Goal: Task Accomplishment & Management: Use online tool/utility

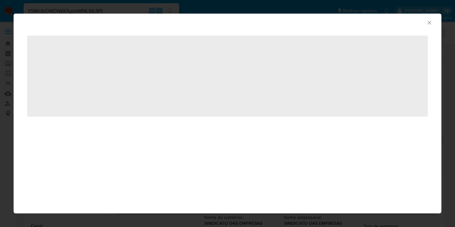
select select "10"
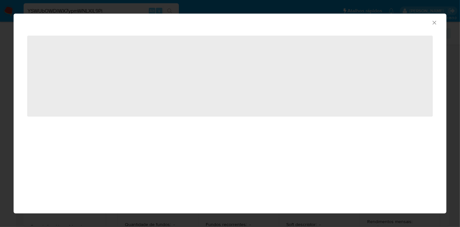
scroll to position [108, 0]
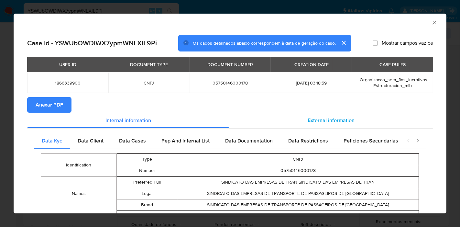
click at [314, 122] on span "External information" at bounding box center [331, 120] width 47 height 7
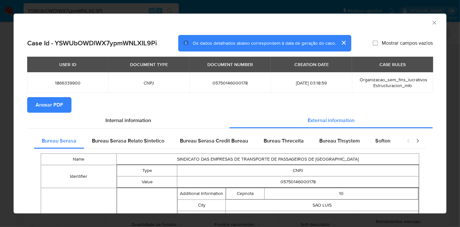
click at [430, 18] on div "AML Data Collector" at bounding box center [230, 22] width 433 height 16
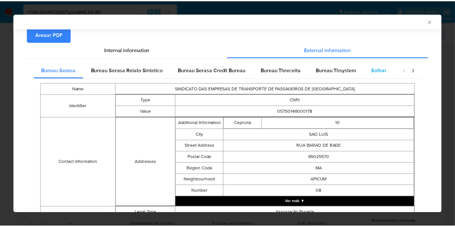
scroll to position [18, 0]
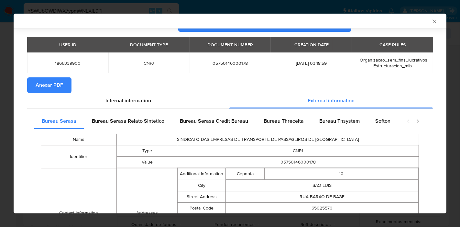
click at [433, 23] on icon "Fechar a janela" at bounding box center [435, 21] width 4 height 4
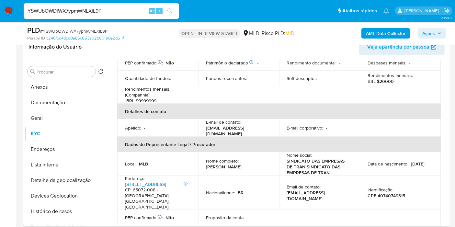
scroll to position [216, 0]
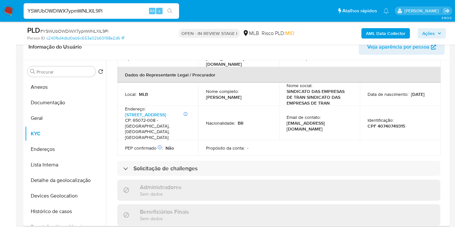
click at [242, 94] on p "Jorgelle Maria Rezende Matos Freitas" at bounding box center [224, 97] width 36 height 6
drag, startPoint x: 223, startPoint y: 86, endPoint x: 206, endPoint y: 82, distance: 17.4
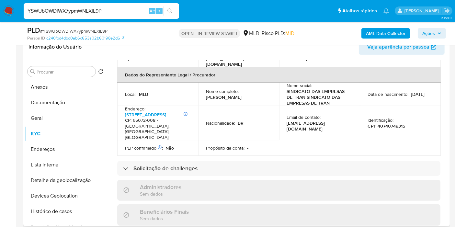
click at [206, 94] on p "Jorgelle Maria Rezende Matos Freitas" at bounding box center [224, 97] width 36 height 6
copy p "Jorgelle Maria Rezende Matos Freitas"
click at [393, 123] on p "CPF 40740749315" at bounding box center [386, 126] width 38 height 6
copy p "40740749315"
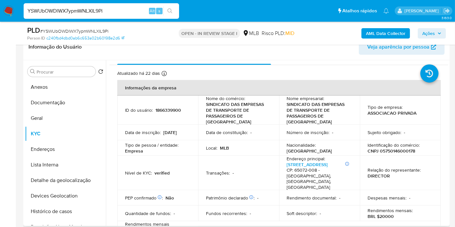
scroll to position [0, 0]
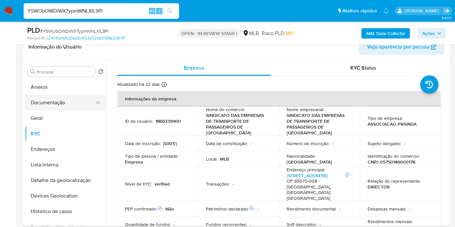
click at [56, 102] on button "Documentação" at bounding box center [63, 103] width 76 height 16
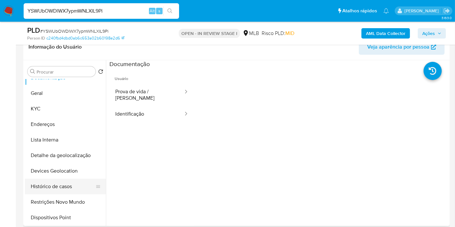
scroll to position [36, 0]
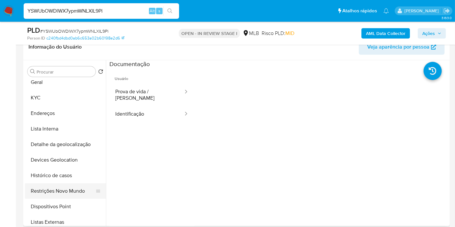
click at [62, 188] on button "Restrições Novo Mundo" at bounding box center [63, 191] width 76 height 16
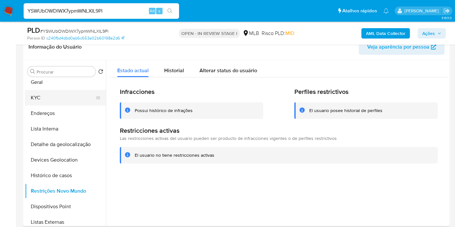
click at [55, 96] on button "KYC" at bounding box center [63, 98] width 76 height 16
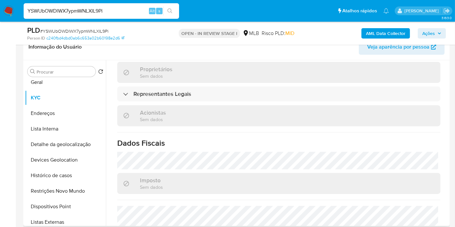
scroll to position [429, 0]
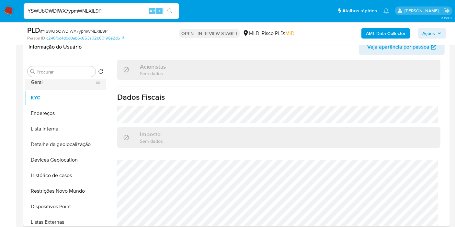
click at [57, 83] on button "Geral" at bounding box center [63, 82] width 76 height 16
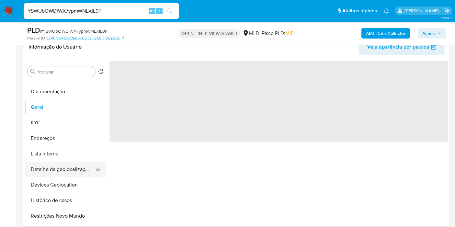
scroll to position [0, 0]
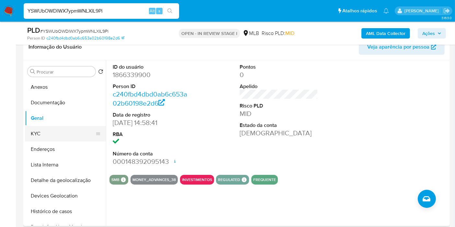
click at [31, 137] on button "KYC" at bounding box center [63, 134] width 76 height 16
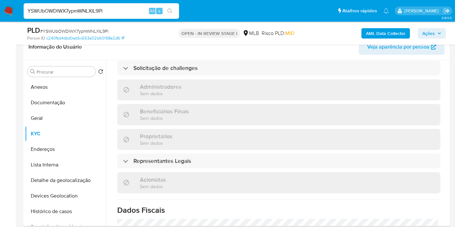
scroll to position [429, 0]
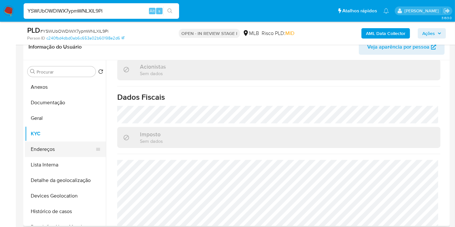
click at [62, 147] on button "Endereços" at bounding box center [63, 149] width 76 height 16
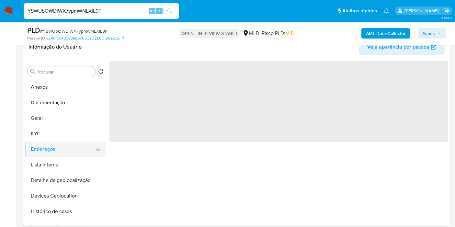
scroll to position [0, 0]
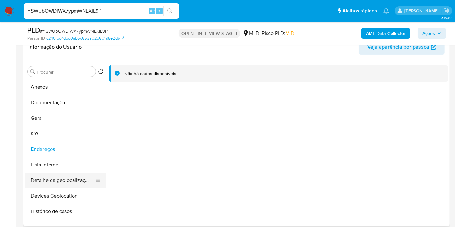
click at [67, 176] on button "Detalhe da geolocalização" at bounding box center [63, 181] width 76 height 16
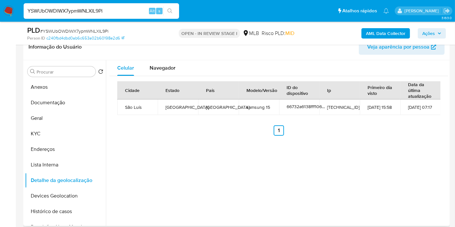
click at [435, 159] on div "Celular Navegador Cidade Estado País Modelo/Versão ID do dispositivo Ip Primeir…" at bounding box center [277, 143] width 342 height 166
click at [171, 72] on div "Navegador" at bounding box center [163, 68] width 26 height 16
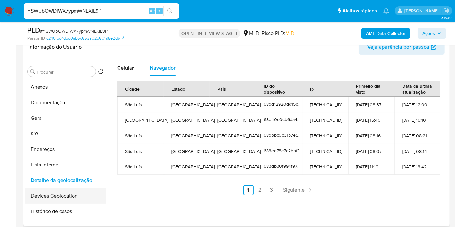
click at [47, 191] on button "Devices Geolocation" at bounding box center [63, 196] width 76 height 16
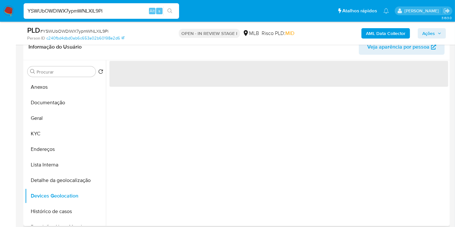
scroll to position [36, 0]
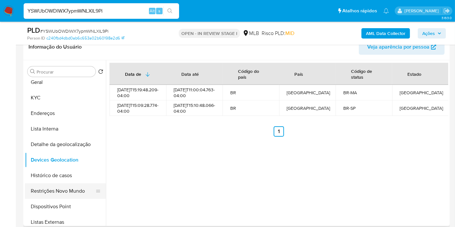
click at [70, 190] on button "Restrições Novo Mundo" at bounding box center [63, 191] width 76 height 16
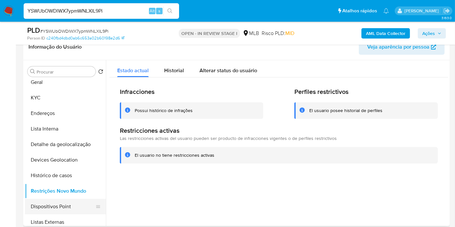
click at [71, 207] on button "Dispositivos Point" at bounding box center [63, 207] width 76 height 16
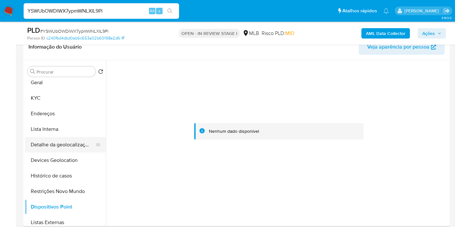
scroll to position [0, 0]
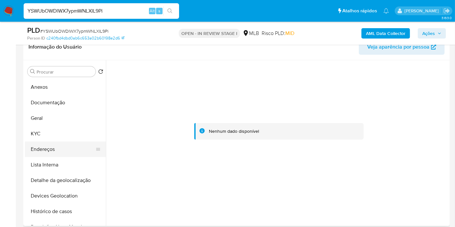
click at [53, 144] on button "Endereços" at bounding box center [63, 149] width 76 height 16
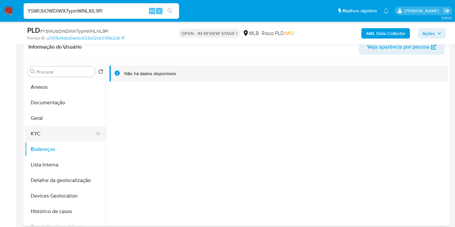
click at [40, 130] on button "KYC" at bounding box center [63, 134] width 76 height 16
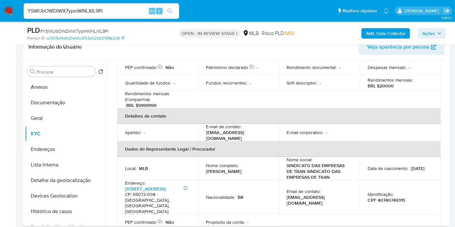
scroll to position [69, 0]
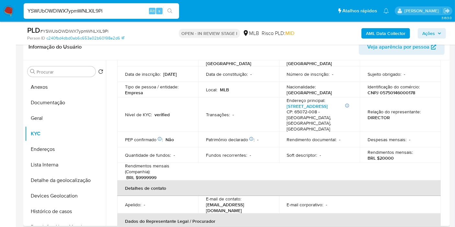
click at [394, 90] on p "CNPJ 05750146000178" at bounding box center [391, 93] width 48 height 6
copy p "05750146000178"
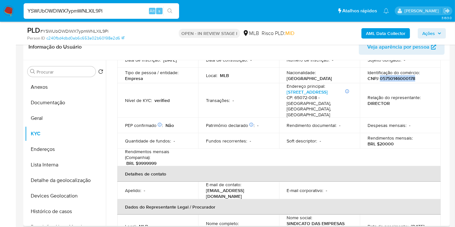
scroll to position [105, 0]
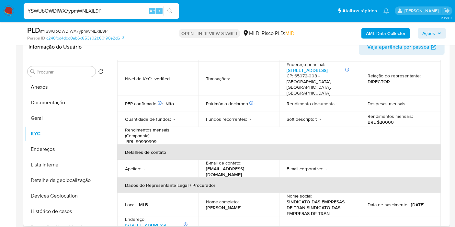
copy p "40740749315"
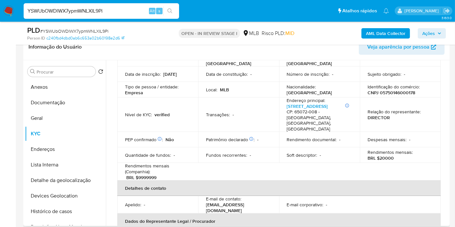
scroll to position [0, 0]
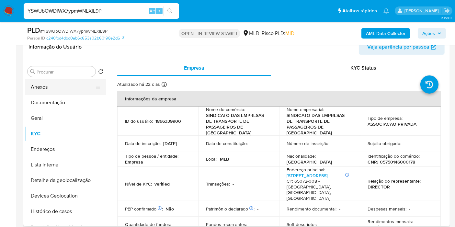
click at [71, 85] on button "Anexos" at bounding box center [63, 87] width 76 height 16
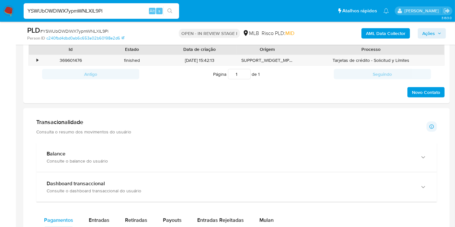
scroll to position [503, 0]
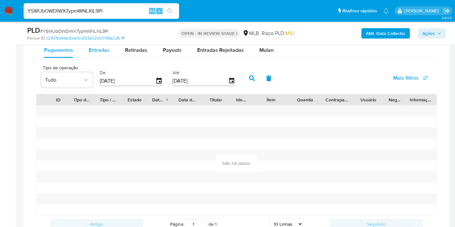
click at [100, 50] on span "Entradas" at bounding box center [99, 49] width 21 height 7
select select "10"
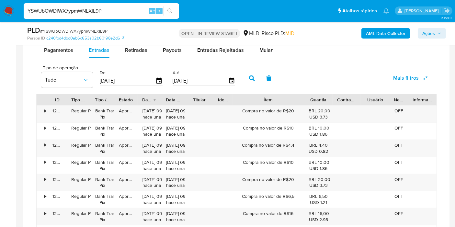
drag, startPoint x: 292, startPoint y: 96, endPoint x: 326, endPoint y: 96, distance: 34.0
click at [326, 96] on div "ID Tipo de operação Tipo / Método Estado Data de criação Data de aprovação Titu…" at bounding box center [237, 99] width 400 height 11
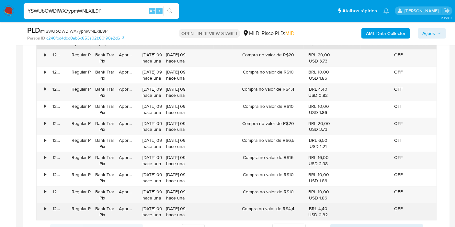
scroll to position [575, 0]
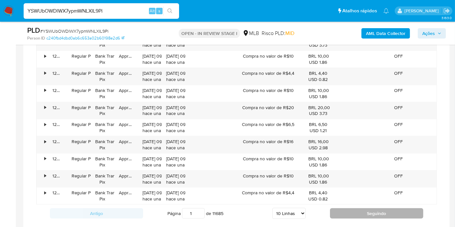
click at [362, 210] on button "Seguindo" at bounding box center [376, 213] width 93 height 10
click at [362, 209] on button "Seguindo" at bounding box center [376, 213] width 93 height 10
type input "3"
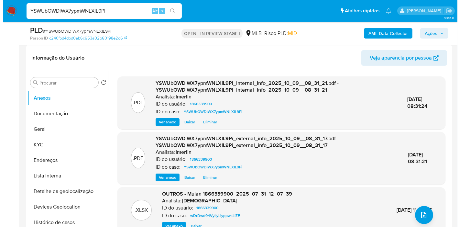
scroll to position [108, 0]
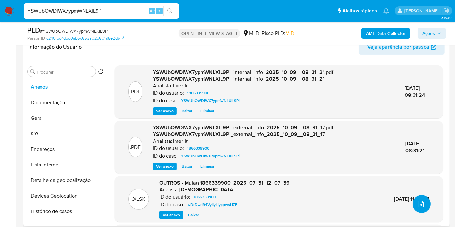
click at [422, 204] on icon "upload-file" at bounding box center [421, 204] width 8 height 8
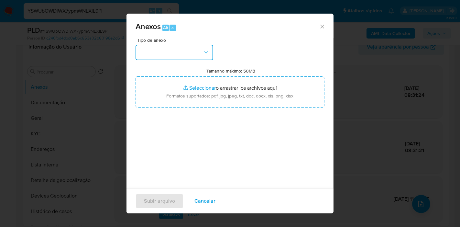
click at [175, 48] on button "button" at bounding box center [175, 53] width 78 height 16
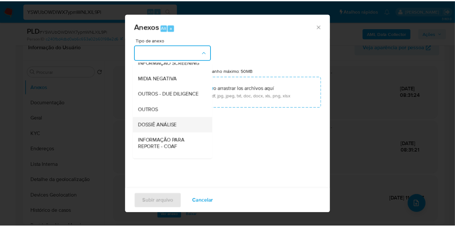
scroll to position [72, 0]
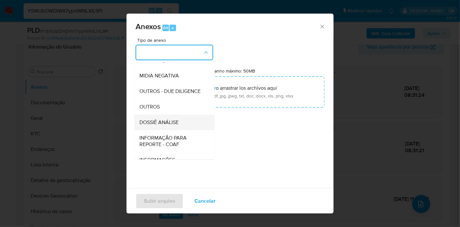
click at [177, 126] on span "DOSSIÊ ANÁLISE" at bounding box center [159, 122] width 39 height 6
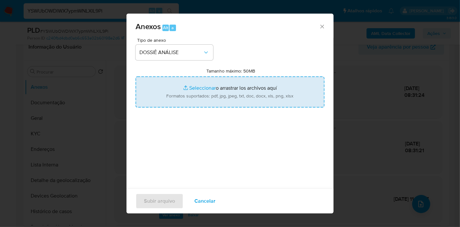
click at [193, 84] on input "Tamanho máximo: 50MB Seleccionar archivos" at bounding box center [230, 91] width 189 height 31
type input "C:\fakepath\Mulan 1866339900_2025_10_09_07_51_47.xlsx"
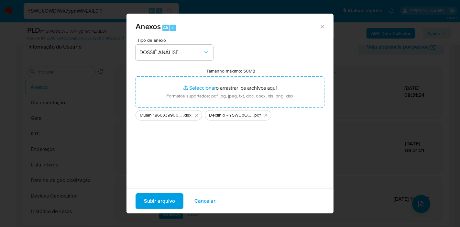
click at [151, 194] on span "Subir arquivo" at bounding box center [159, 201] width 31 height 14
click at [164, 198] on span "Subir arquivo" at bounding box center [159, 201] width 31 height 14
click at [161, 208] on span "Subir arquivo" at bounding box center [159, 201] width 31 height 14
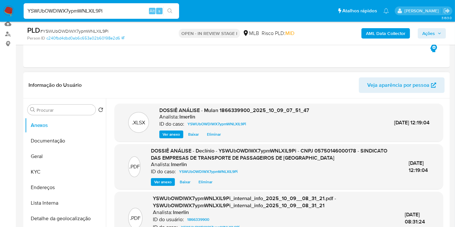
scroll to position [0, 0]
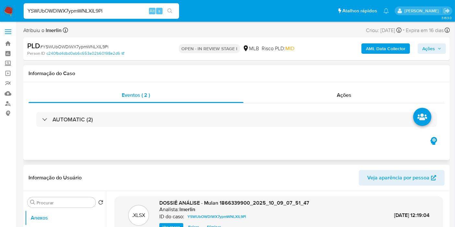
drag, startPoint x: 408, startPoint y: 88, endPoint x: 418, endPoint y: 75, distance: 16.6
click at [408, 88] on div "Ações" at bounding box center [343, 95] width 201 height 16
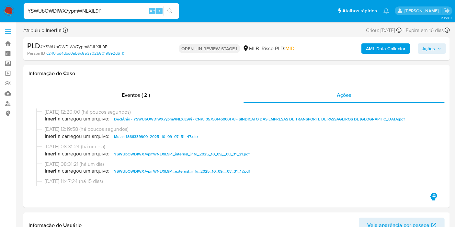
click at [435, 50] on span "Ações" at bounding box center [428, 48] width 13 height 10
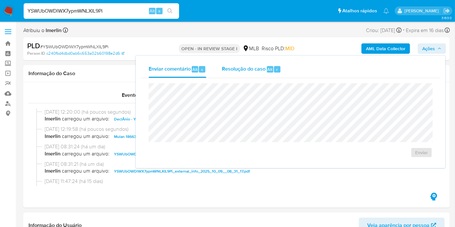
click at [260, 75] on div "Resolução do caso Alt r" at bounding box center [251, 69] width 59 height 17
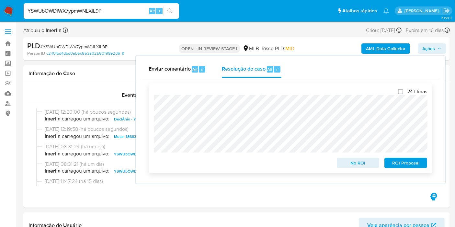
click at [352, 160] on span "No ROI" at bounding box center [358, 162] width 34 height 9
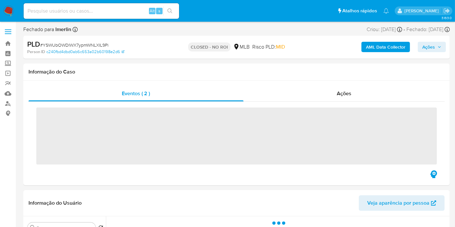
click at [81, 9] on input at bounding box center [101, 11] width 155 height 8
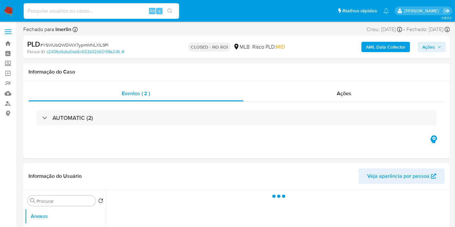
paste input "682LqRinOLo4NSValqDa9Xcs"
type input "682LqRinOLo4NSValqDa9Xcs"
select select "10"
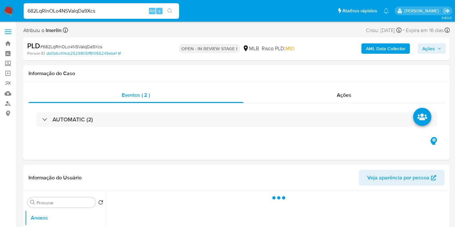
select select "10"
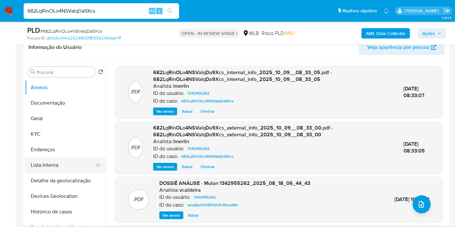
scroll to position [144, 0]
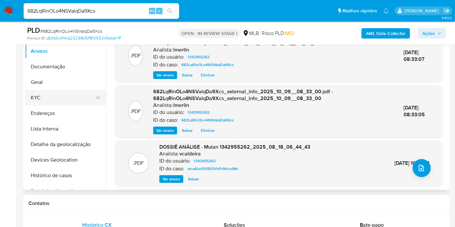
click at [62, 97] on button "KYC" at bounding box center [63, 98] width 76 height 16
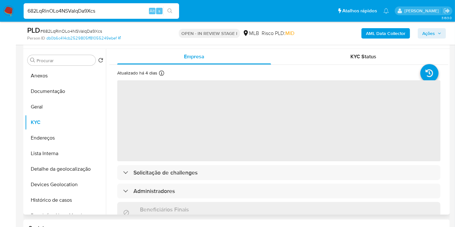
scroll to position [108, 0]
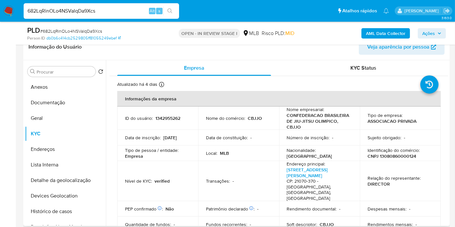
click at [392, 154] on p "CNPJ 13080860000124" at bounding box center [391, 156] width 49 height 6
copy p "13080860000124"
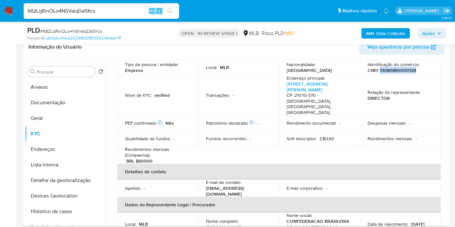
scroll to position [216, 0]
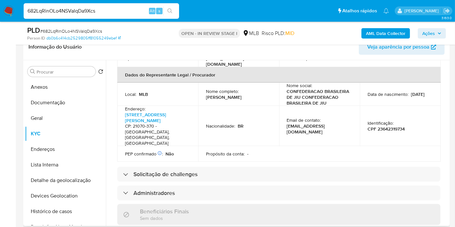
click at [385, 126] on p "CPF 23642319734" at bounding box center [385, 129] width 37 height 6
copy p "23642319734"
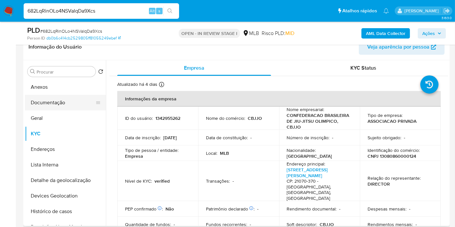
click at [68, 97] on button "Documentação" at bounding box center [63, 103] width 76 height 16
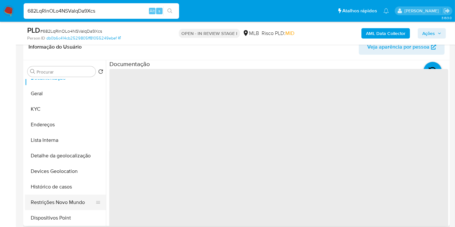
scroll to position [36, 0]
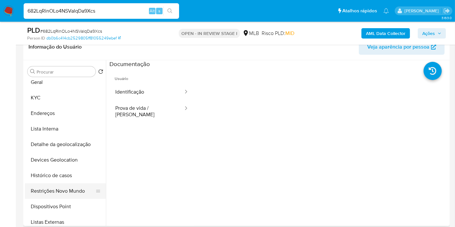
click at [66, 191] on button "Restrições Novo Mundo" at bounding box center [63, 191] width 76 height 16
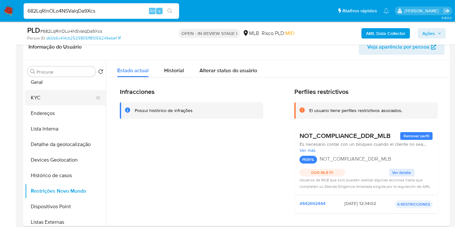
click at [43, 98] on button "KYC" at bounding box center [63, 98] width 76 height 16
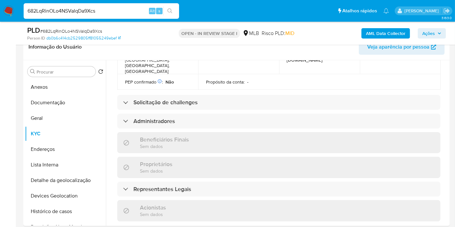
scroll to position [423, 0]
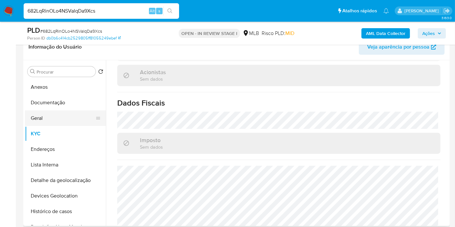
click at [56, 115] on button "Geral" at bounding box center [63, 118] width 76 height 16
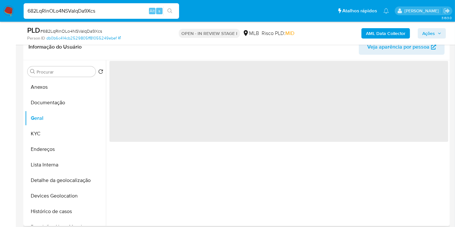
scroll to position [0, 0]
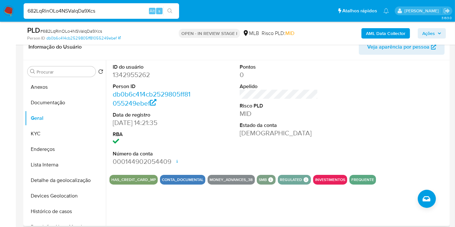
click at [441, 133] on div at bounding box center [406, 114] width 85 height 109
click at [49, 129] on button "KYC" at bounding box center [63, 134] width 76 height 16
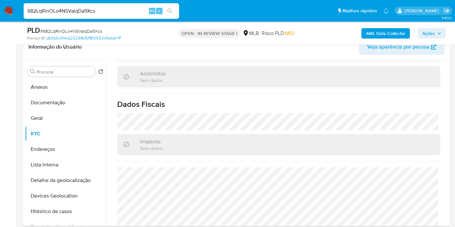
scroll to position [423, 0]
click at [56, 147] on button "Endereços" at bounding box center [63, 149] width 76 height 16
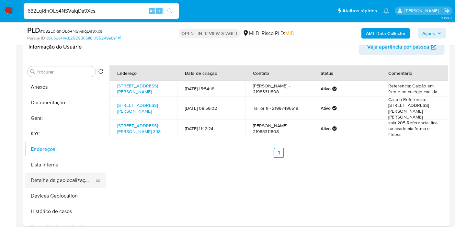
click at [72, 174] on button "Detalhe da geolocalização" at bounding box center [63, 181] width 76 height 16
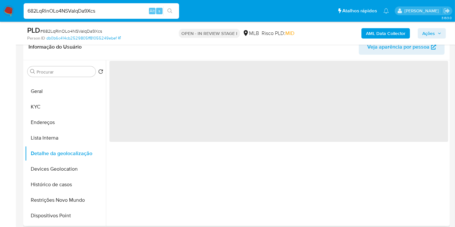
scroll to position [72, 0]
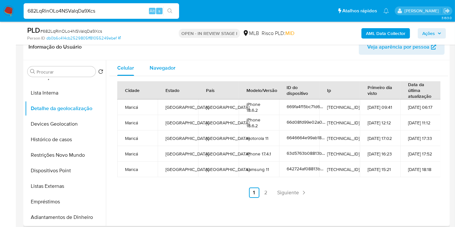
click at [164, 64] on span "Navegador" at bounding box center [163, 67] width 26 height 7
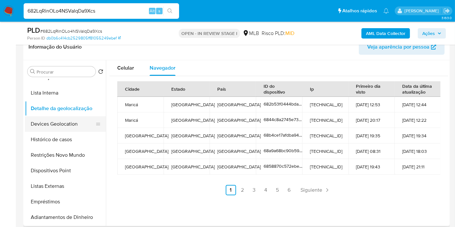
click at [83, 123] on button "Devices Geolocation" at bounding box center [63, 124] width 76 height 16
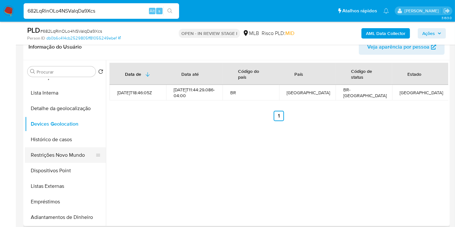
click at [60, 158] on button "Restrições Novo Mundo" at bounding box center [63, 155] width 76 height 16
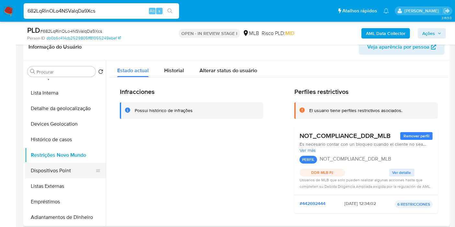
click at [78, 172] on button "Dispositivos Point" at bounding box center [63, 171] width 76 height 16
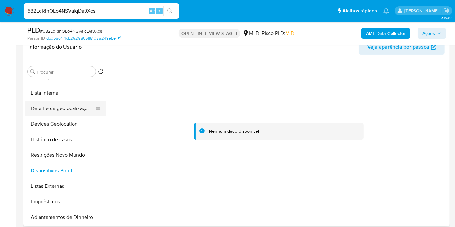
scroll to position [0, 0]
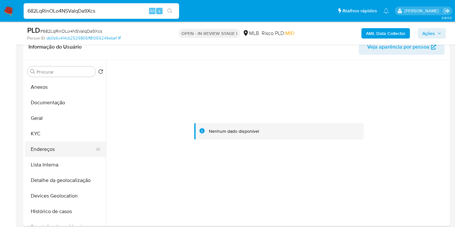
click at [53, 149] on button "Endereços" at bounding box center [63, 149] width 76 height 16
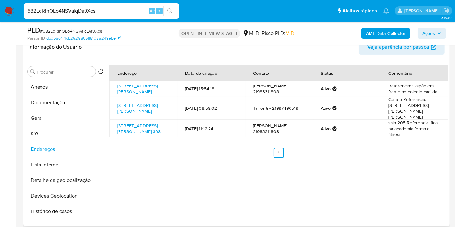
click at [150, 96] on td "Rua Ivone Dos Santos Cardoso 19, Maricá, Rio De Janeiro, 24913000, Brasil 19" at bounding box center [143, 89] width 68 height 16
click at [154, 90] on link "Rua Ivone Dos Santos Cardoso 19, Maricá, Rio De Janeiro, 24913000, Brasil 19" at bounding box center [137, 89] width 40 height 12
click at [52, 130] on button "KYC" at bounding box center [63, 134] width 76 height 16
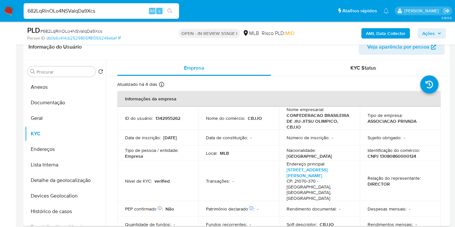
click at [379, 154] on p "CNPJ 13080860000124" at bounding box center [391, 156] width 49 height 6
copy p "13080860000124"
click at [59, 207] on button "Histórico de casos" at bounding box center [63, 212] width 76 height 16
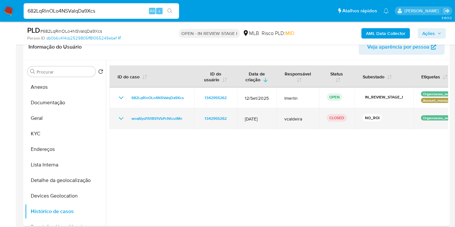
click at [118, 118] on icon "Mostrar/Ocultar" at bounding box center [121, 119] width 8 height 8
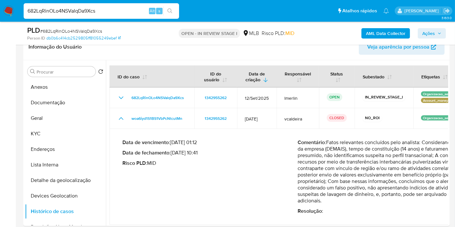
drag, startPoint x: 327, startPoint y: 152, endPoint x: 452, endPoint y: 148, distance: 125.7
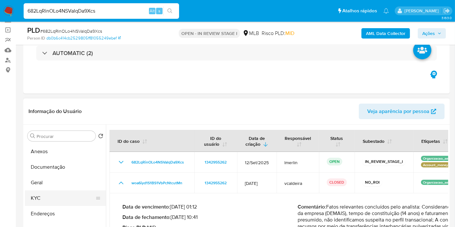
scroll to position [108, 0]
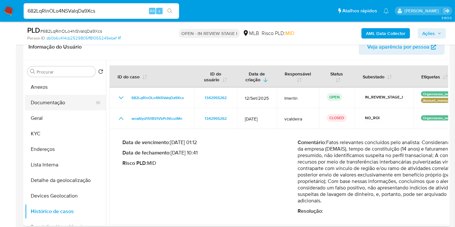
click at [66, 103] on button "Documentação" at bounding box center [63, 103] width 76 height 16
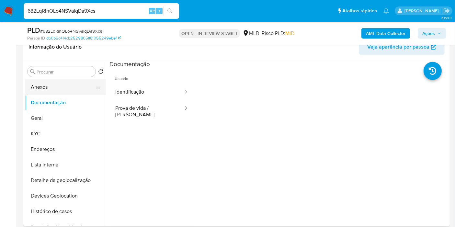
click at [71, 91] on button "Anexos" at bounding box center [63, 87] width 76 height 16
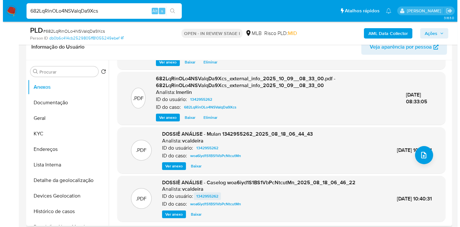
scroll to position [50, 0]
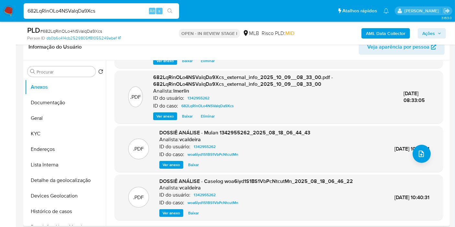
click at [170, 211] on span "Ver anexo" at bounding box center [171, 213] width 17 height 6
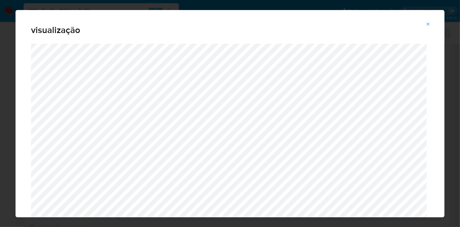
click at [431, 25] on icon "Attachment preview" at bounding box center [428, 24] width 5 height 5
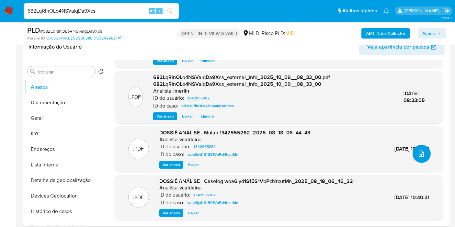
click at [422, 155] on icon "upload-file" at bounding box center [421, 154] width 8 height 8
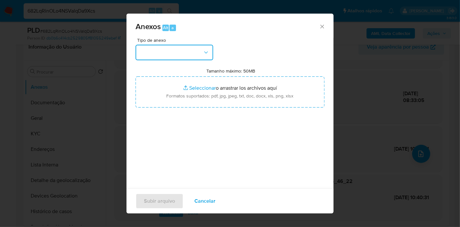
click at [185, 49] on button "button" at bounding box center [175, 53] width 78 height 16
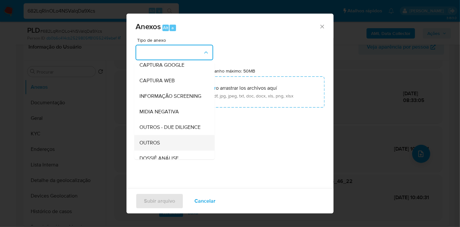
scroll to position [72, 0]
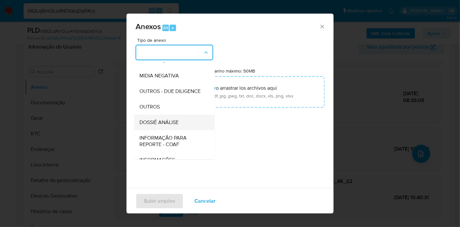
click at [184, 130] on div "DOSSIÊ ANÁLISE" at bounding box center [173, 123] width 66 height 16
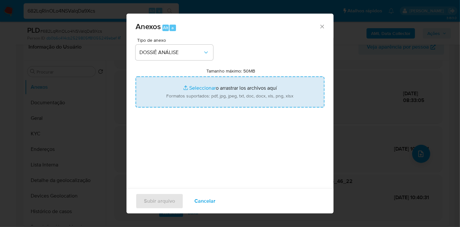
click at [220, 92] on input "Tamanho máximo: 50MB Seleccionar archivos" at bounding box center [230, 91] width 189 height 31
type input "C:\fakepath\Mulan 1342955262_2025_10_09_08_05_07.xlsx"
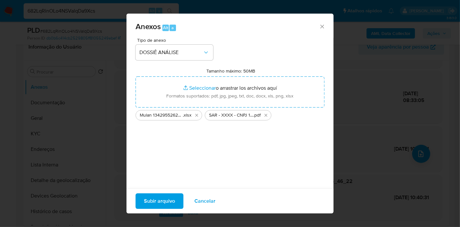
click at [164, 199] on span "Subir arquivo" at bounding box center [159, 201] width 31 height 14
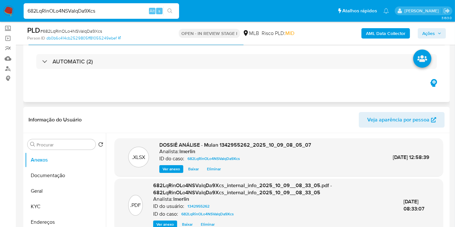
scroll to position [0, 0]
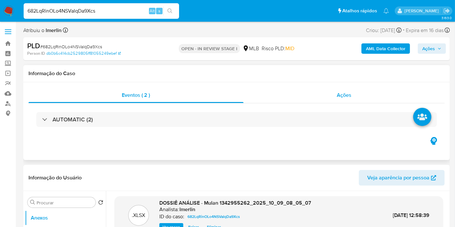
click at [356, 91] on div "Ações" at bounding box center [343, 95] width 201 height 16
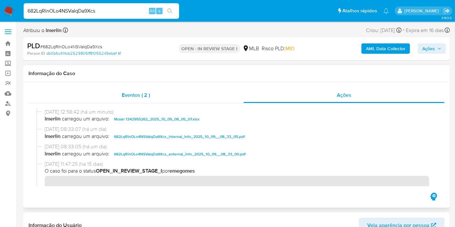
click at [152, 93] on div "Eventos ( 2 )" at bounding box center [135, 95] width 215 height 16
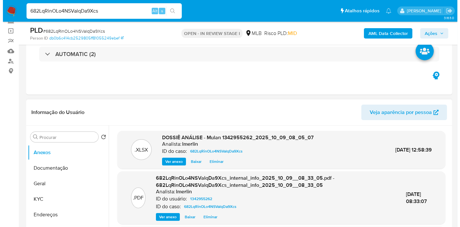
scroll to position [108, 0]
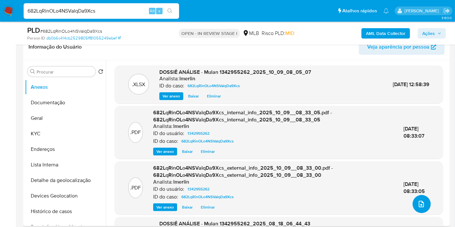
click at [423, 207] on button "upload-file" at bounding box center [421, 204] width 18 height 18
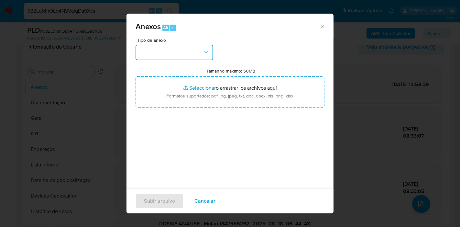
click at [175, 53] on button "button" at bounding box center [175, 53] width 78 height 16
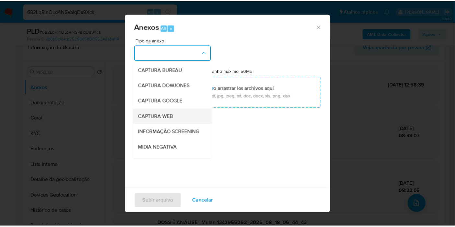
scroll to position [72, 0]
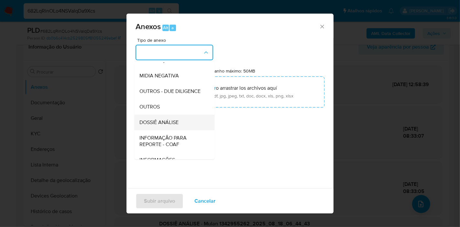
click at [178, 128] on div "DOSSIÊ ANÁLISE" at bounding box center [173, 123] width 66 height 16
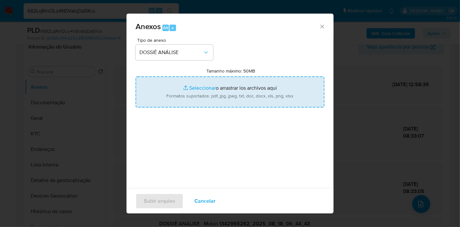
click at [206, 92] on input "Tamanho máximo: 50MB Seleccionar archivos" at bounding box center [230, 91] width 189 height 31
type input "C:\fakepath\SAR - XXXX - CNPJ 13080860000124 - CONFEDERACAO BRASILEIRA DE JIU-J…"
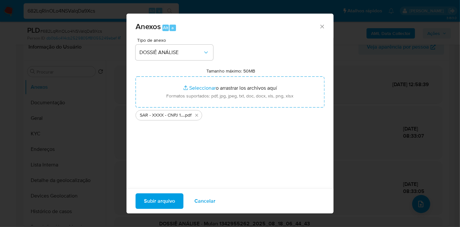
click at [168, 201] on span "Subir arquivo" at bounding box center [159, 201] width 31 height 14
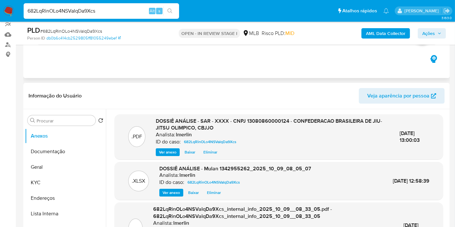
scroll to position [0, 0]
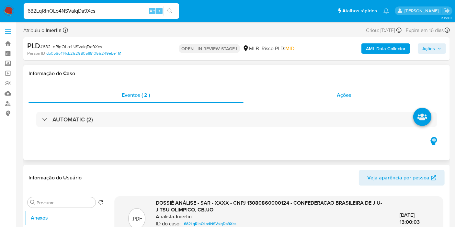
click at [344, 93] on span "Ações" at bounding box center [344, 94] width 15 height 7
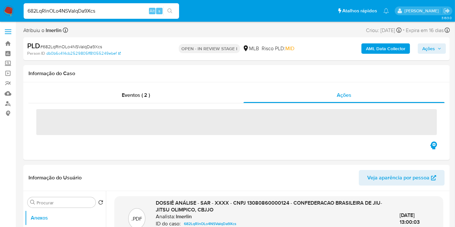
click at [424, 46] on span "Ações" at bounding box center [428, 48] width 13 height 10
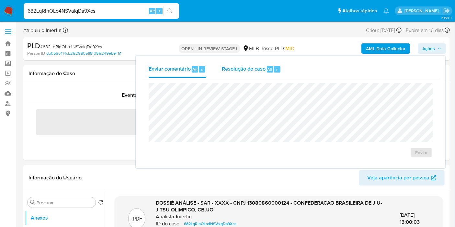
click at [239, 70] on span "Resolução do caso" at bounding box center [244, 68] width 44 height 7
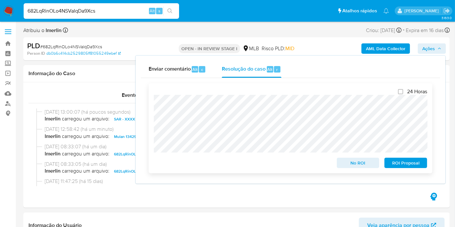
click at [396, 161] on span "ROI Proposal" at bounding box center [406, 162] width 34 height 9
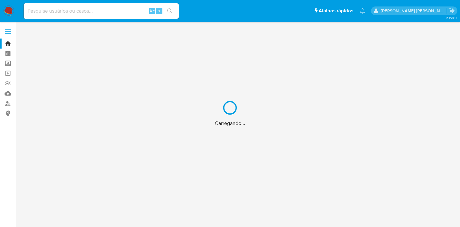
click at [5, 74] on div "Carregando..." at bounding box center [230, 113] width 460 height 227
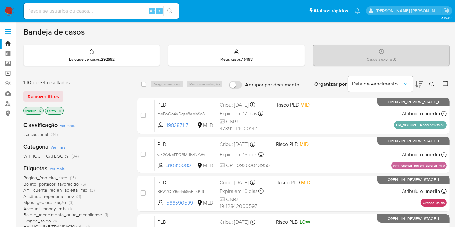
click at [10, 73] on link "Operações em massa" at bounding box center [38, 73] width 77 height 10
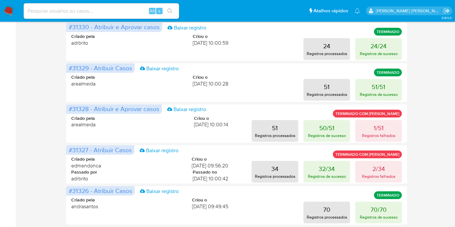
scroll to position [352, 0]
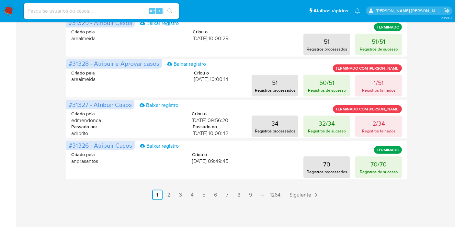
click at [167, 192] on link "2" at bounding box center [169, 195] width 10 height 10
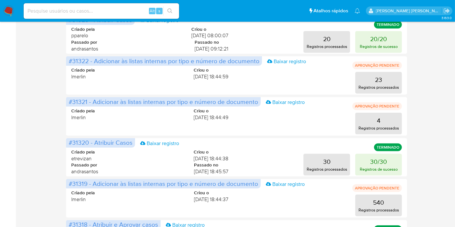
scroll to position [202, 0]
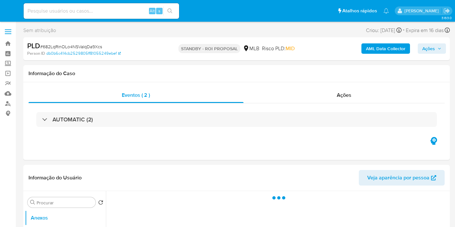
select select "10"
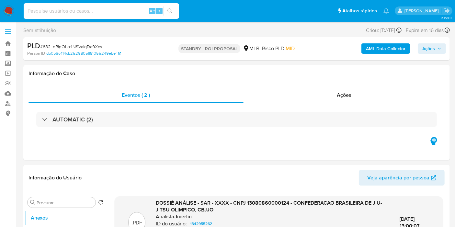
click at [132, 10] on input at bounding box center [101, 11] width 155 height 8
paste input "0Bc8Diao0fV18Wqj1zvRclwj"
type input "0Bc8Diao0fV18Wqj1zvRclwj"
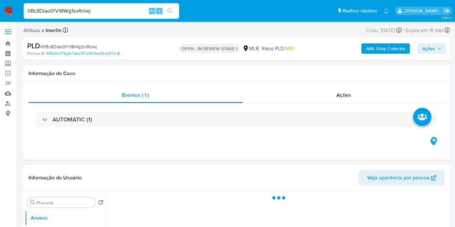
select select "10"
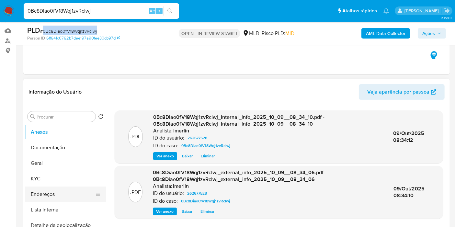
scroll to position [108, 0]
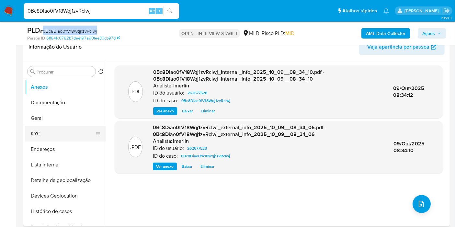
click at [60, 126] on button "KYC" at bounding box center [63, 134] width 76 height 16
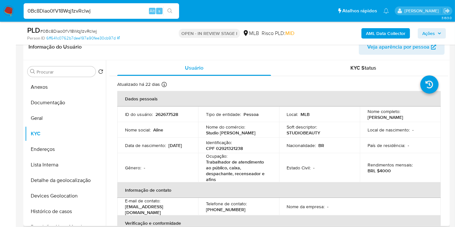
click at [224, 146] on p "CPF 02921321238" at bounding box center [224, 148] width 37 height 6
copy p "02921321238"
